Goal: Information Seeking & Learning: Learn about a topic

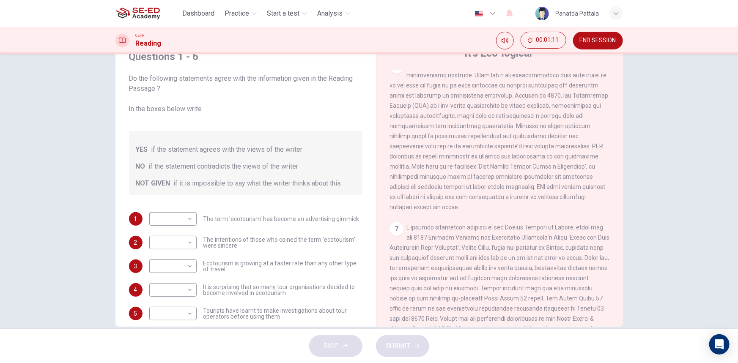
scroll to position [615, 0]
click at [180, 228] on body "This site uses cookies, as explained in our Privacy Policy . If you agree to th…" at bounding box center [369, 181] width 738 height 363
click at [166, 242] on li "NO" at bounding box center [170, 246] width 47 height 14
type input "NO"
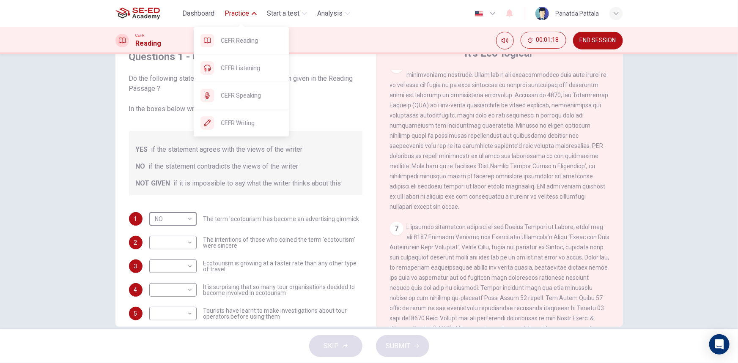
click at [244, 12] on span "Practice" at bounding box center [237, 13] width 25 height 10
click at [250, 19] on button "Practice" at bounding box center [240, 13] width 39 height 15
click at [236, 70] on span "CEFR Listening" at bounding box center [251, 68] width 61 height 10
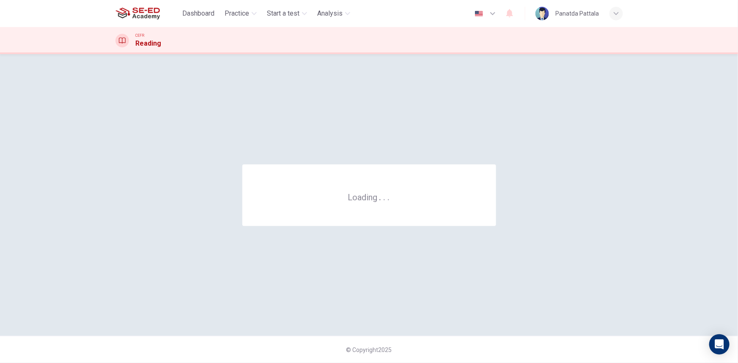
scroll to position [0, 0]
